Goal: Task Accomplishment & Management: Complete application form

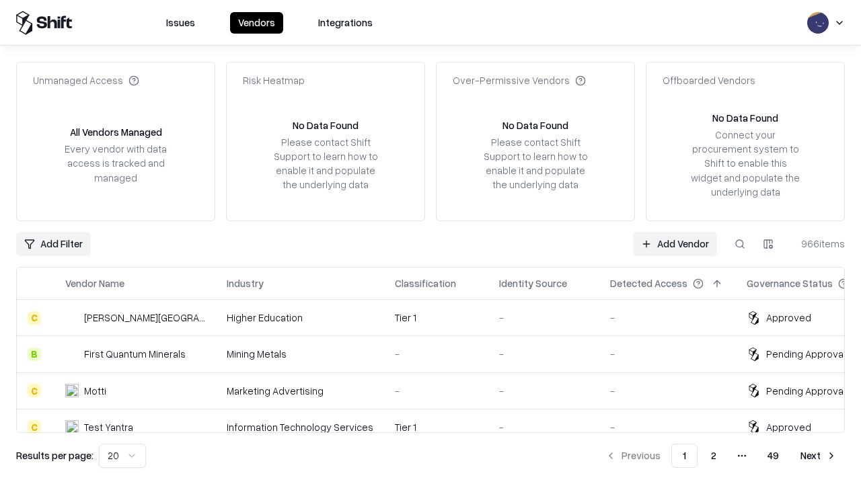
click at [675, 244] on link "Add Vendor" at bounding box center [675, 244] width 84 height 24
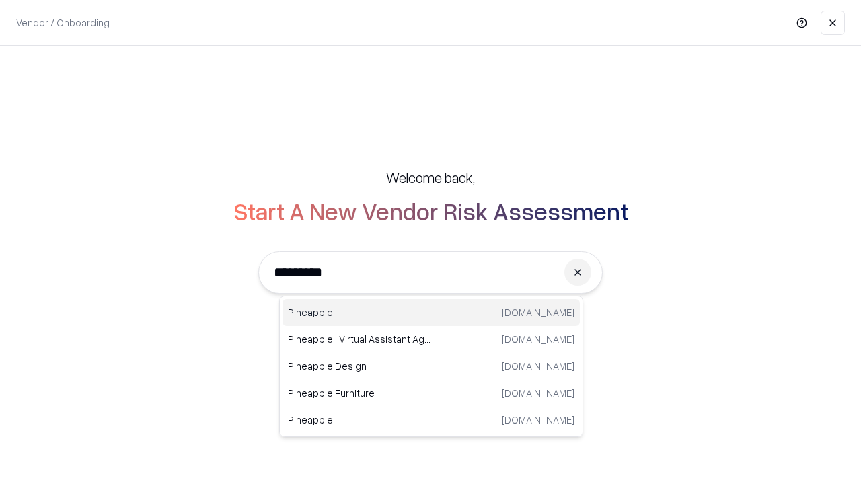
click at [431, 313] on div "Pineapple [DOMAIN_NAME]" at bounding box center [431, 312] width 297 height 27
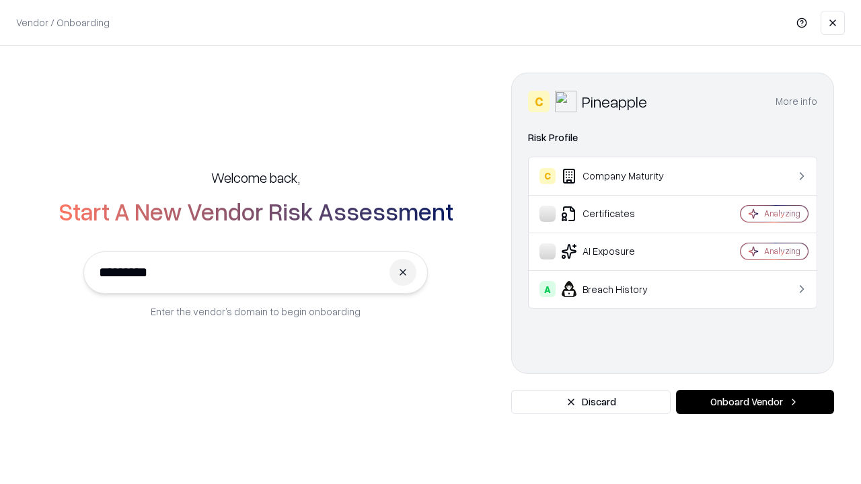
type input "*********"
click at [755, 402] on button "Onboard Vendor" at bounding box center [755, 402] width 158 height 24
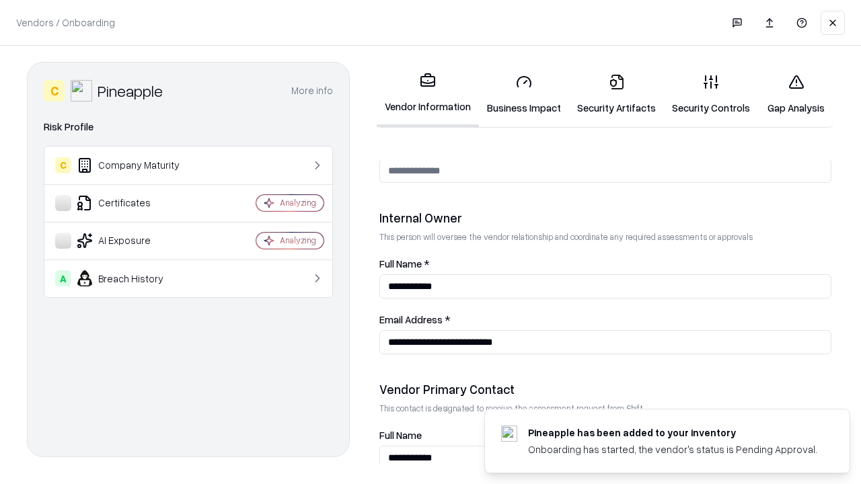
scroll to position [697, 0]
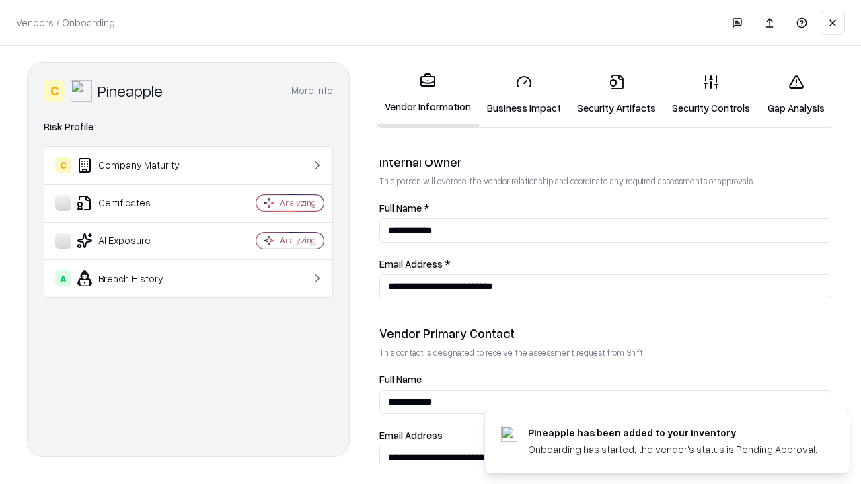
click at [524, 94] on link "Business Impact" at bounding box center [524, 94] width 90 height 63
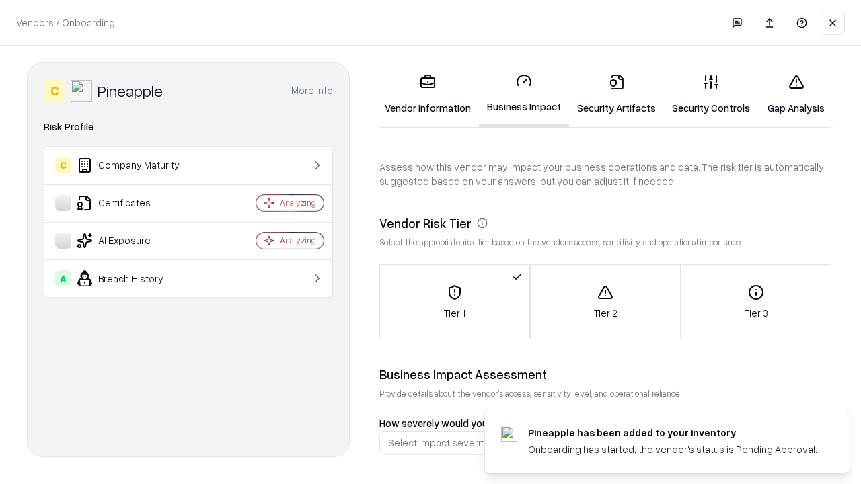
click at [616, 94] on link "Security Artifacts" at bounding box center [616, 94] width 95 height 63
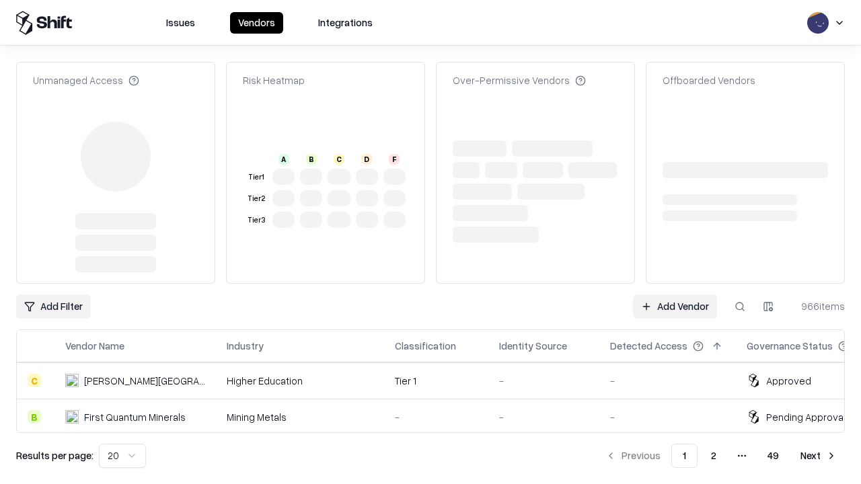
click at [675, 295] on link "Add Vendor" at bounding box center [675, 307] width 84 height 24
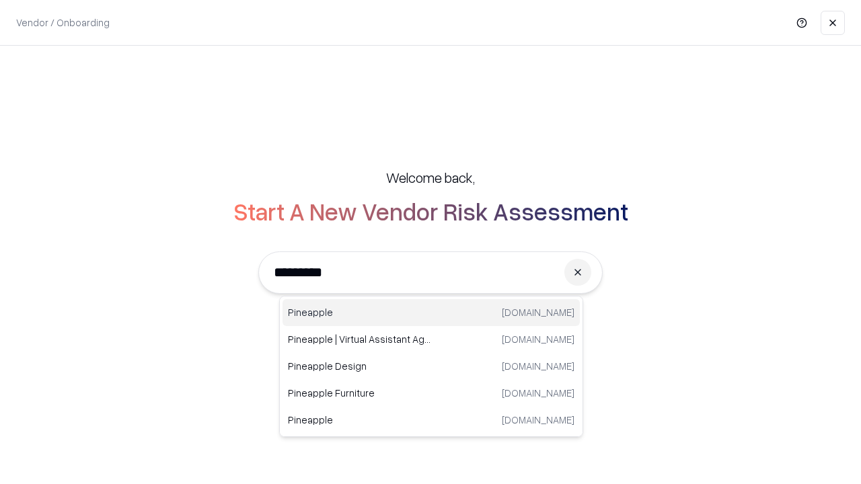
click at [431, 313] on div "Pineapple [DOMAIN_NAME]" at bounding box center [431, 312] width 297 height 27
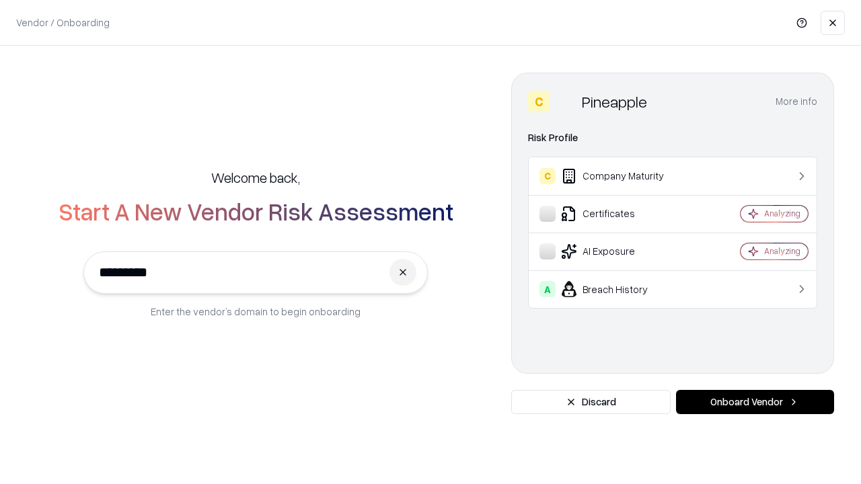
type input "*********"
click at [755, 402] on button "Onboard Vendor" at bounding box center [755, 402] width 158 height 24
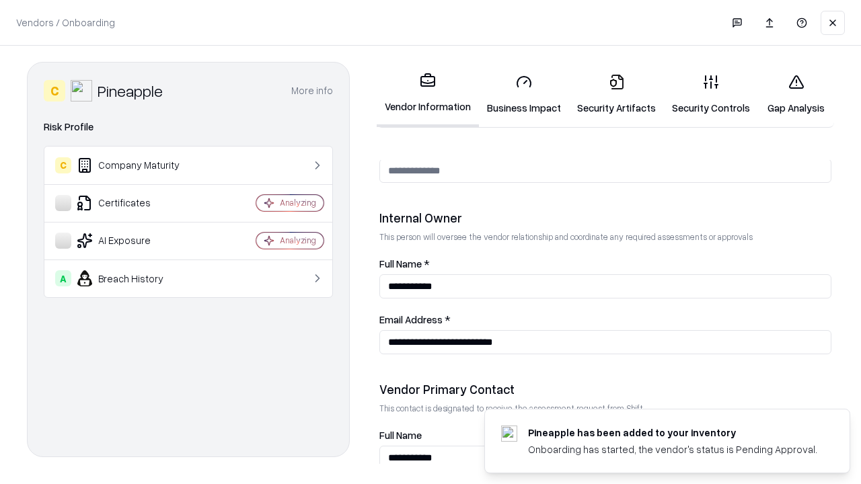
scroll to position [697, 0]
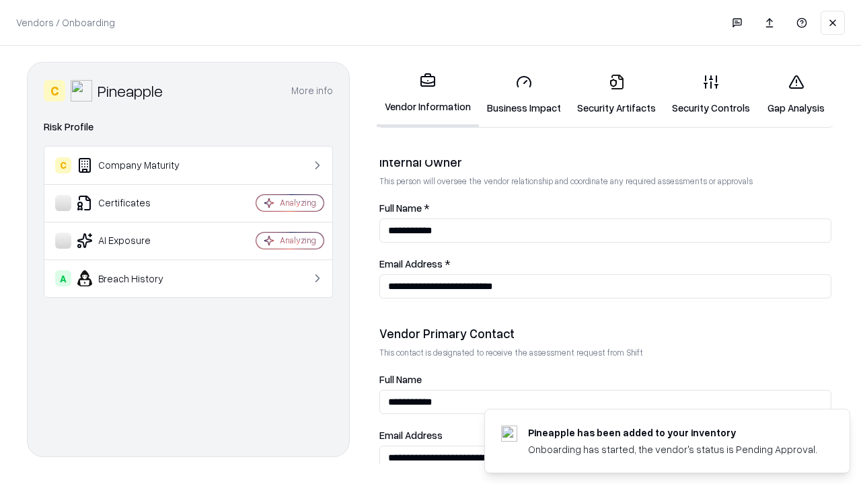
click at [796, 94] on link "Gap Analysis" at bounding box center [796, 94] width 76 height 63
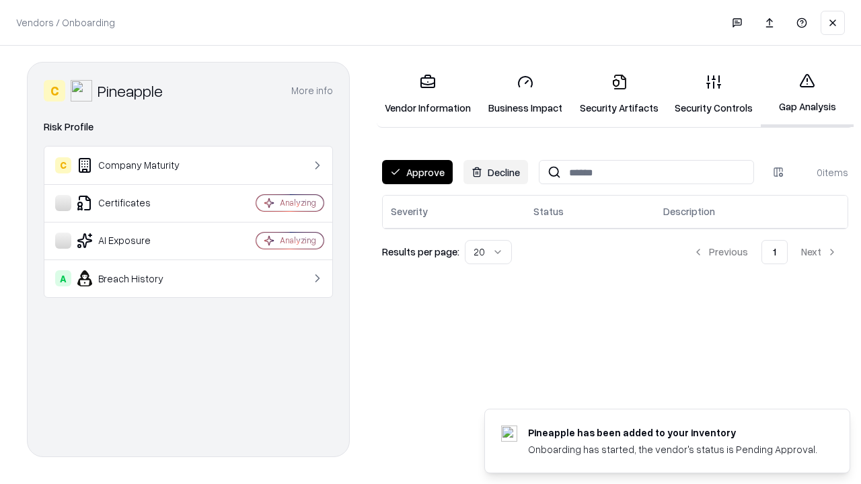
click at [417, 172] on button "Approve" at bounding box center [417, 172] width 71 height 24
